Goal: Task Accomplishment & Management: Use online tool/utility

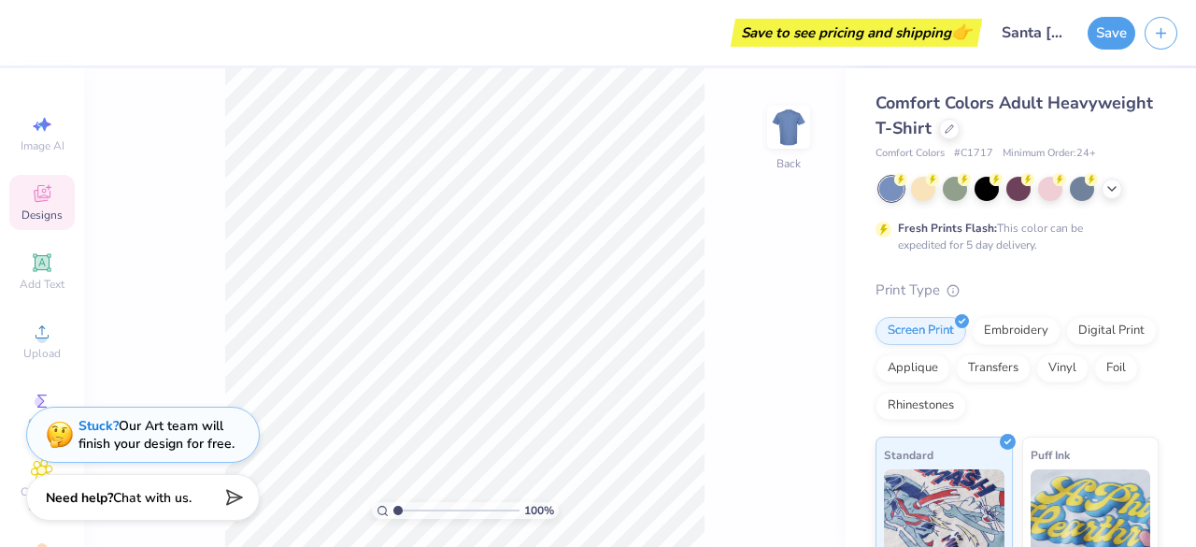
scroll to position [93, 0]
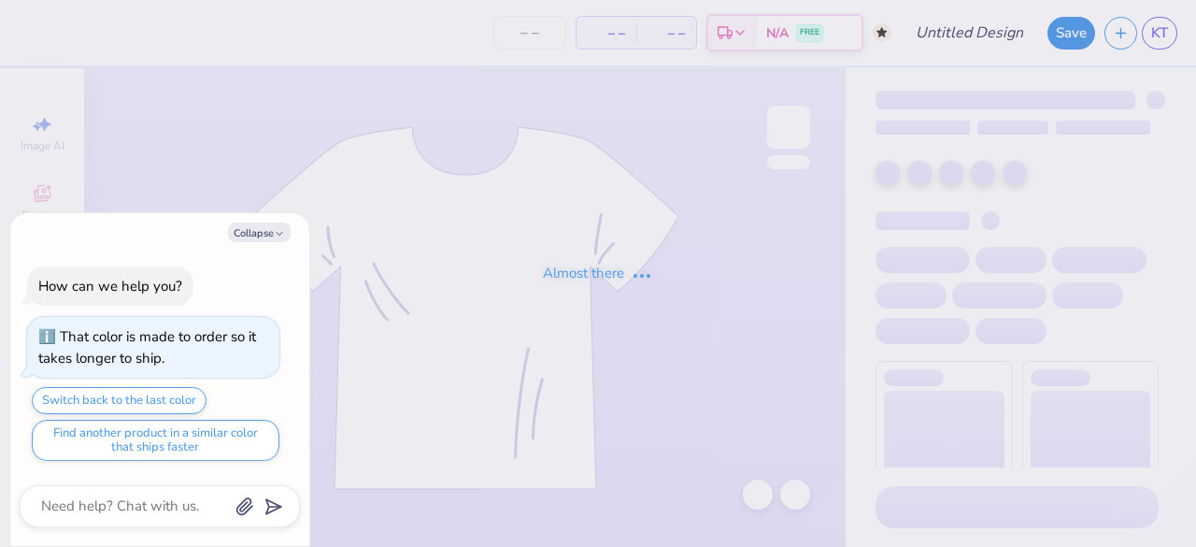
type textarea "x"
type input "Royals Striped Jersey Tee"
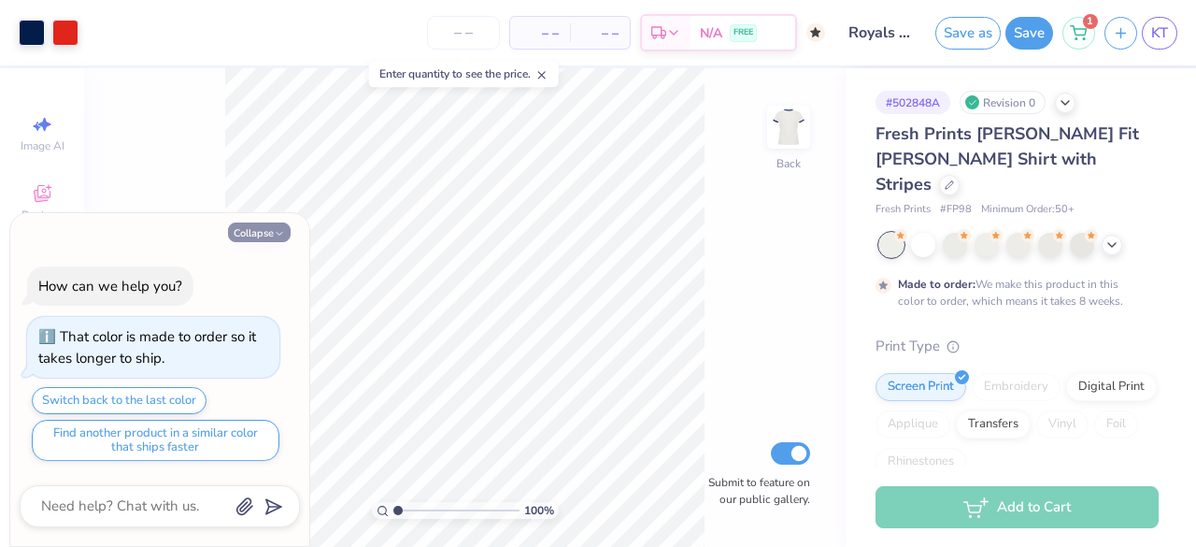
click at [251, 233] on button "Collapse" at bounding box center [259, 232] width 63 height 20
type textarea "x"
